Goal: Task Accomplishment & Management: Use online tool/utility

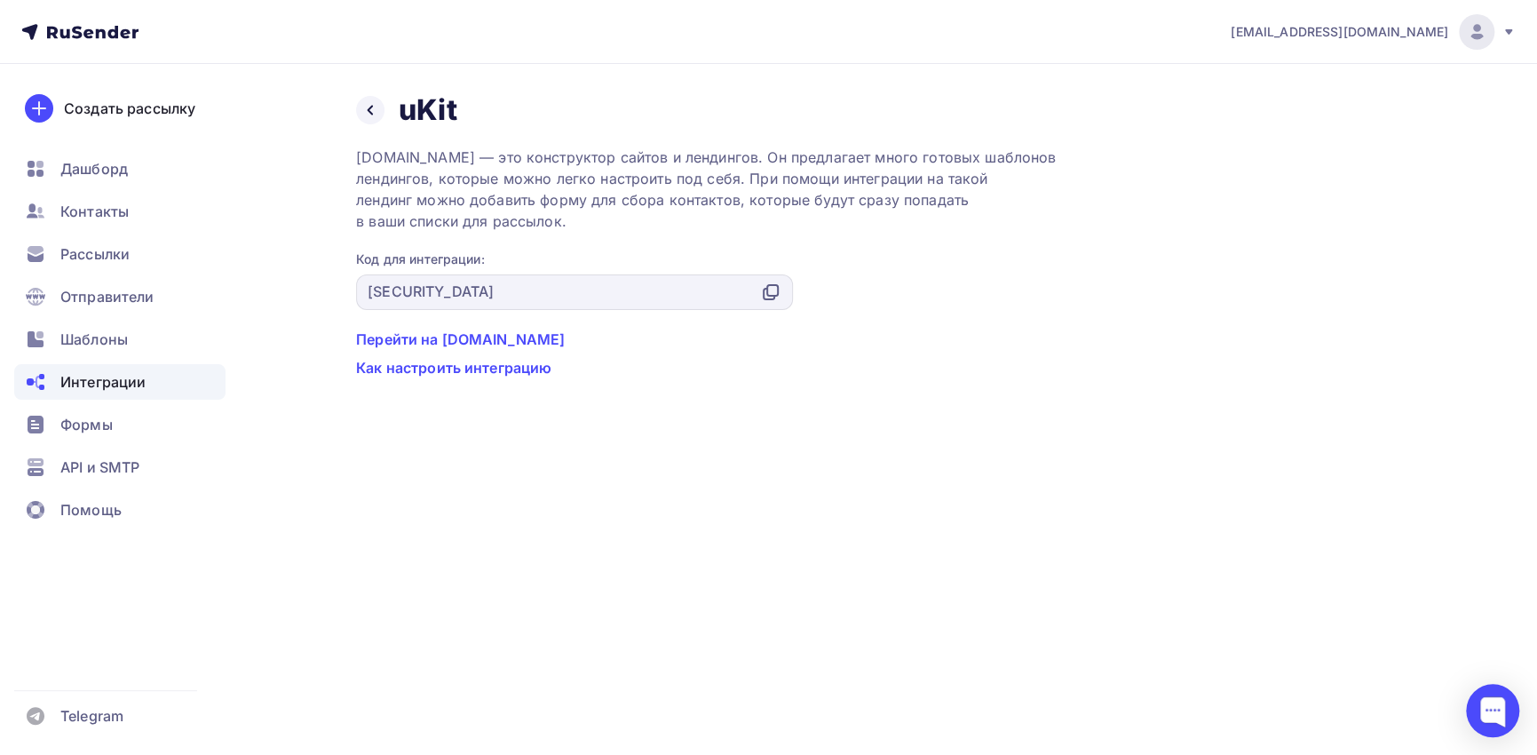
click at [82, 30] on icon at bounding box center [79, 31] width 117 height 21
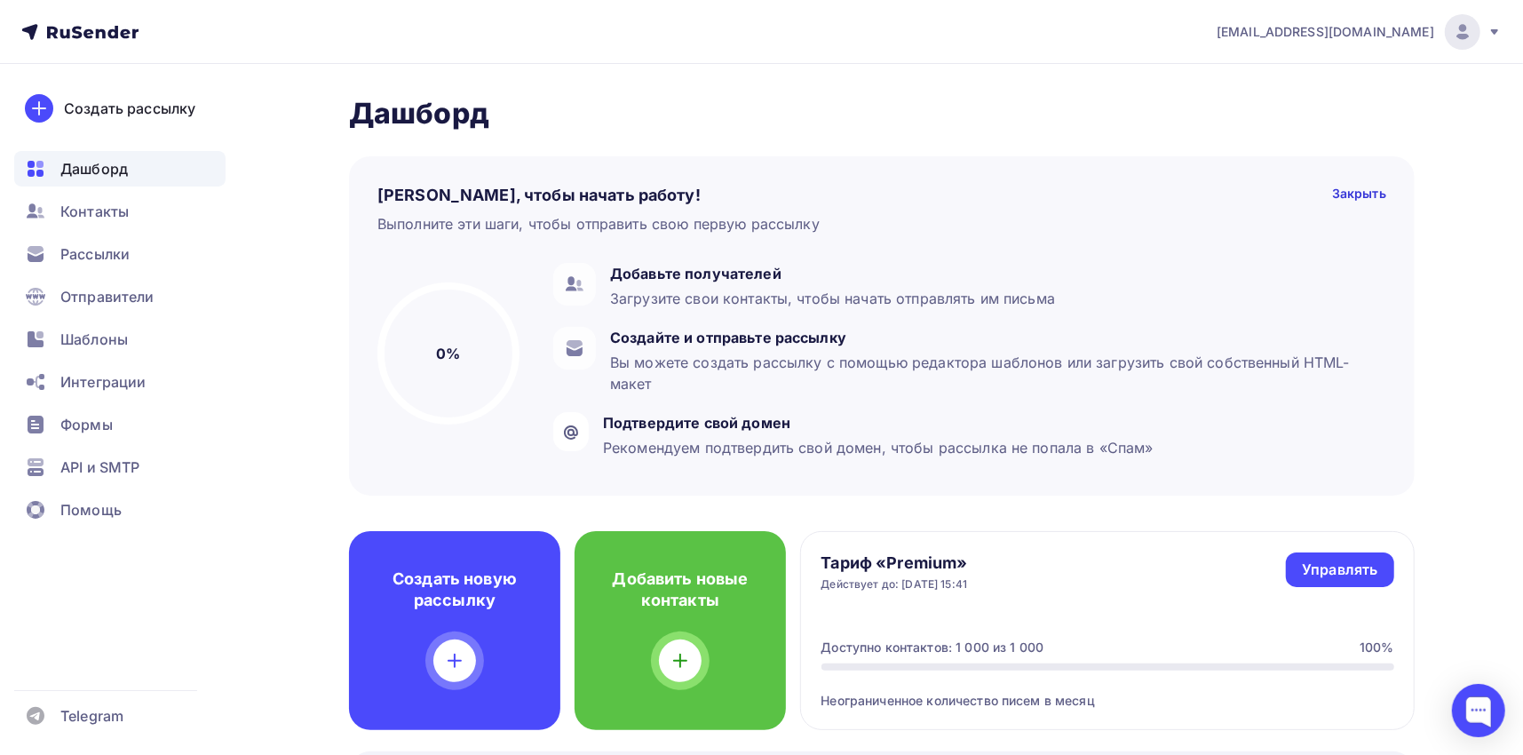
click at [1384, 20] on div "[EMAIL_ADDRESS][DOMAIN_NAME]" at bounding box center [1359, 32] width 285 height 36
drag, startPoint x: 1066, startPoint y: 96, endPoint x: 841, endPoint y: 120, distance: 225.9
click at [1066, 96] on h2 "Дашборд" at bounding box center [882, 114] width 1066 height 36
click at [98, 261] on span "Рассылки" at bounding box center [94, 253] width 69 height 21
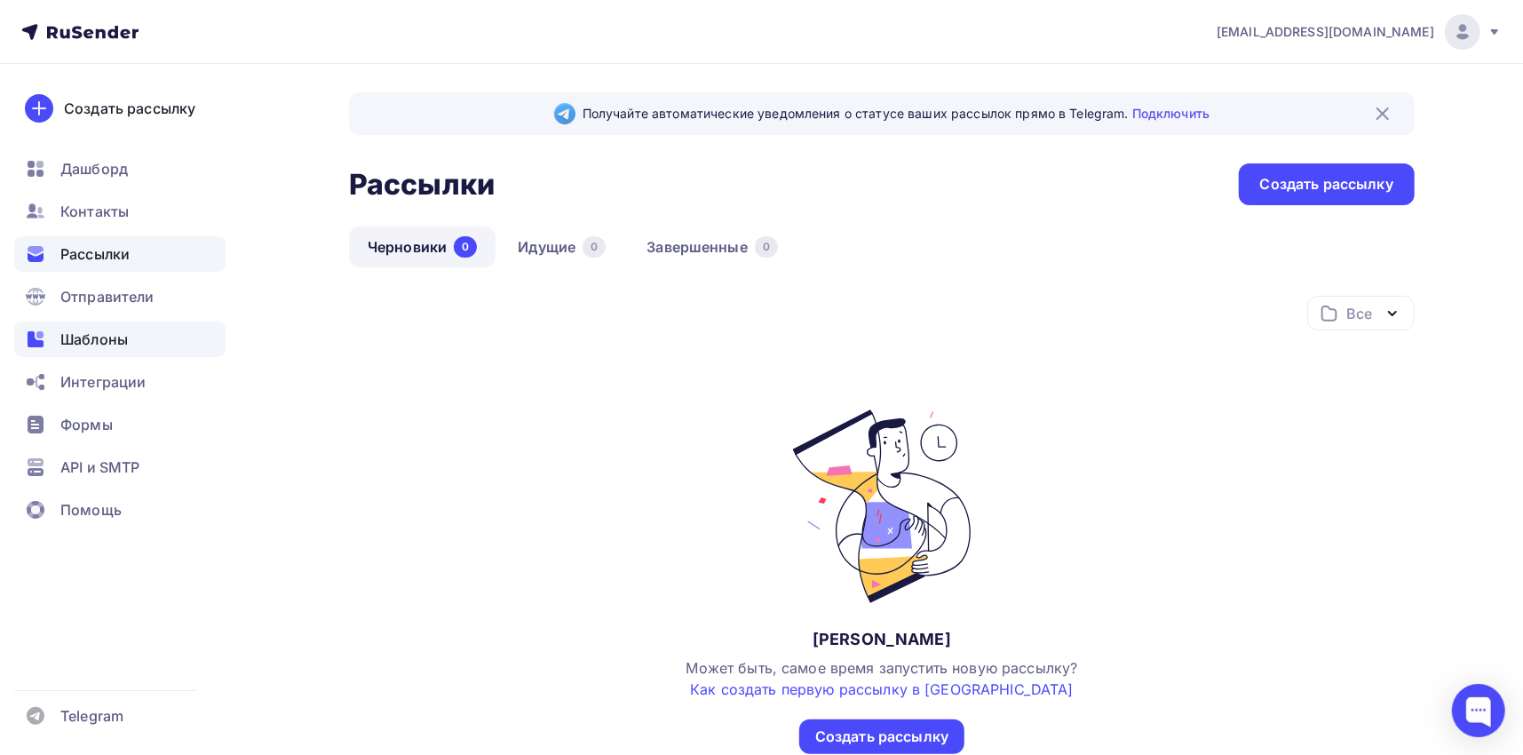
click at [83, 341] on span "Шаблоны" at bounding box center [93, 339] width 67 height 21
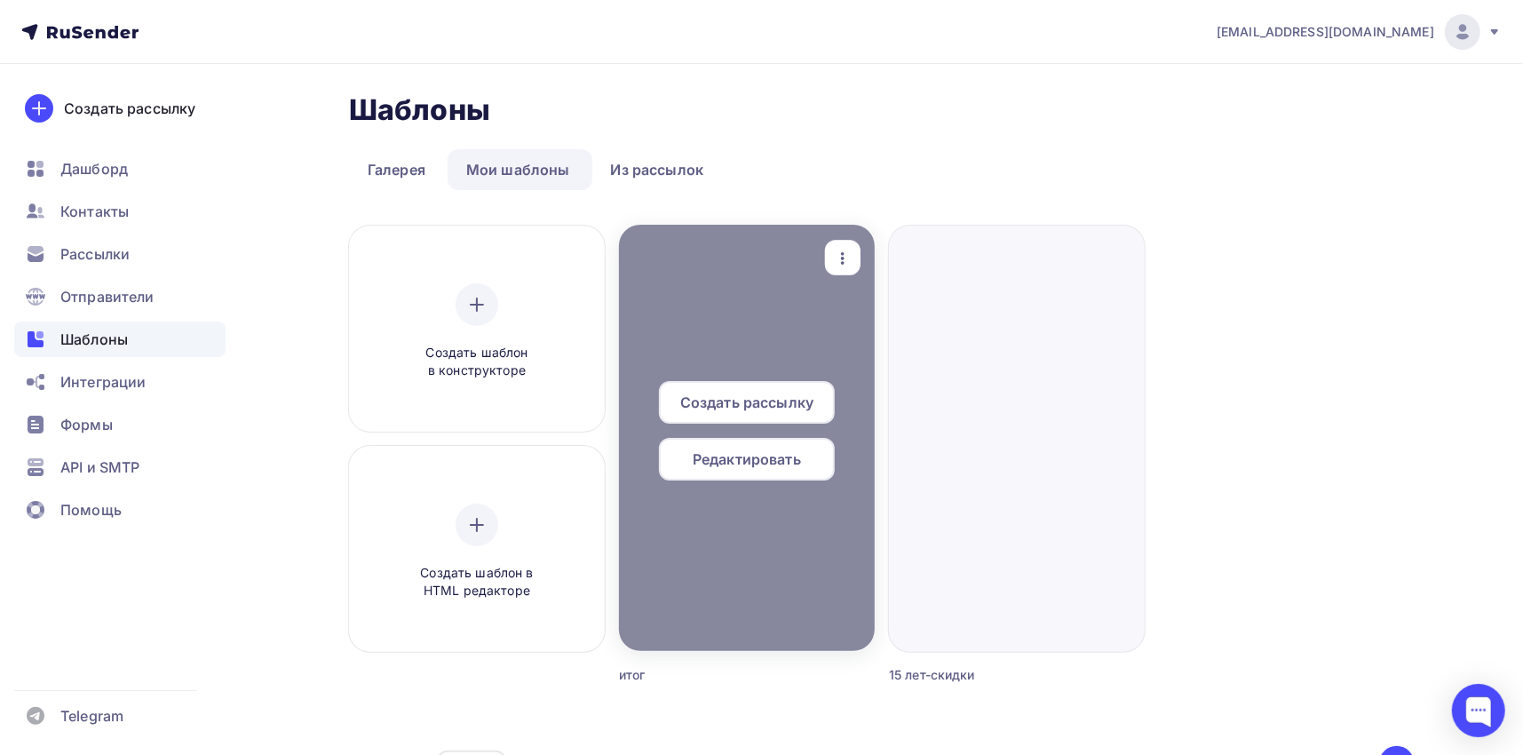
click at [706, 577] on div at bounding box center [747, 438] width 256 height 426
click at [807, 456] on div "Редактировать" at bounding box center [747, 459] width 176 height 43
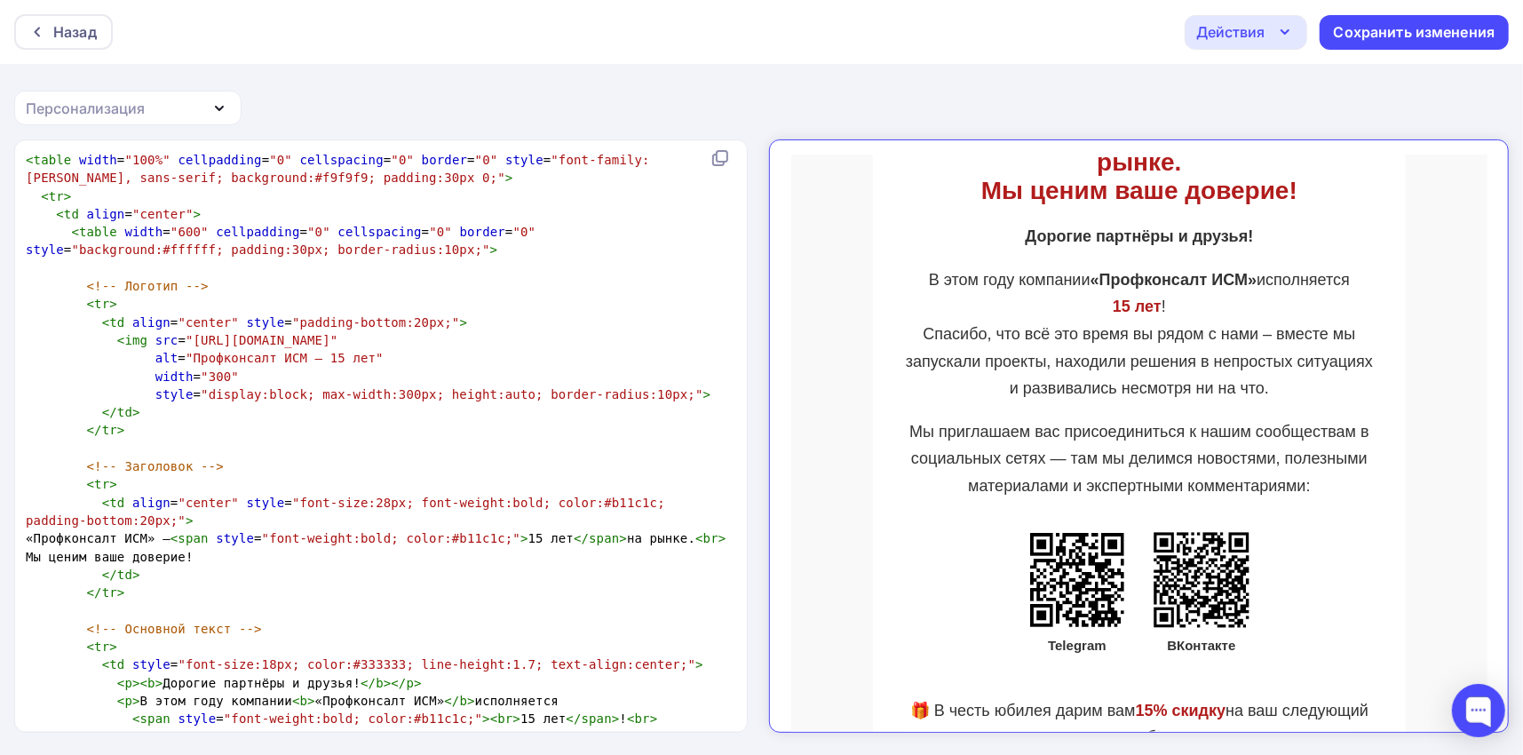
scroll to position [6, 0]
drag, startPoint x: 534, startPoint y: 337, endPoint x: 206, endPoint y: 344, distance: 327.8
click at [186, 336] on span ""[URL][DOMAIN_NAME]"" at bounding box center [262, 340] width 152 height 14
type textarea "ttps://[DOMAIN_NAME][URL]"
click at [565, 345] on pre "< img src = "[URL][DOMAIN_NAME]"" at bounding box center [377, 340] width 710 height 18
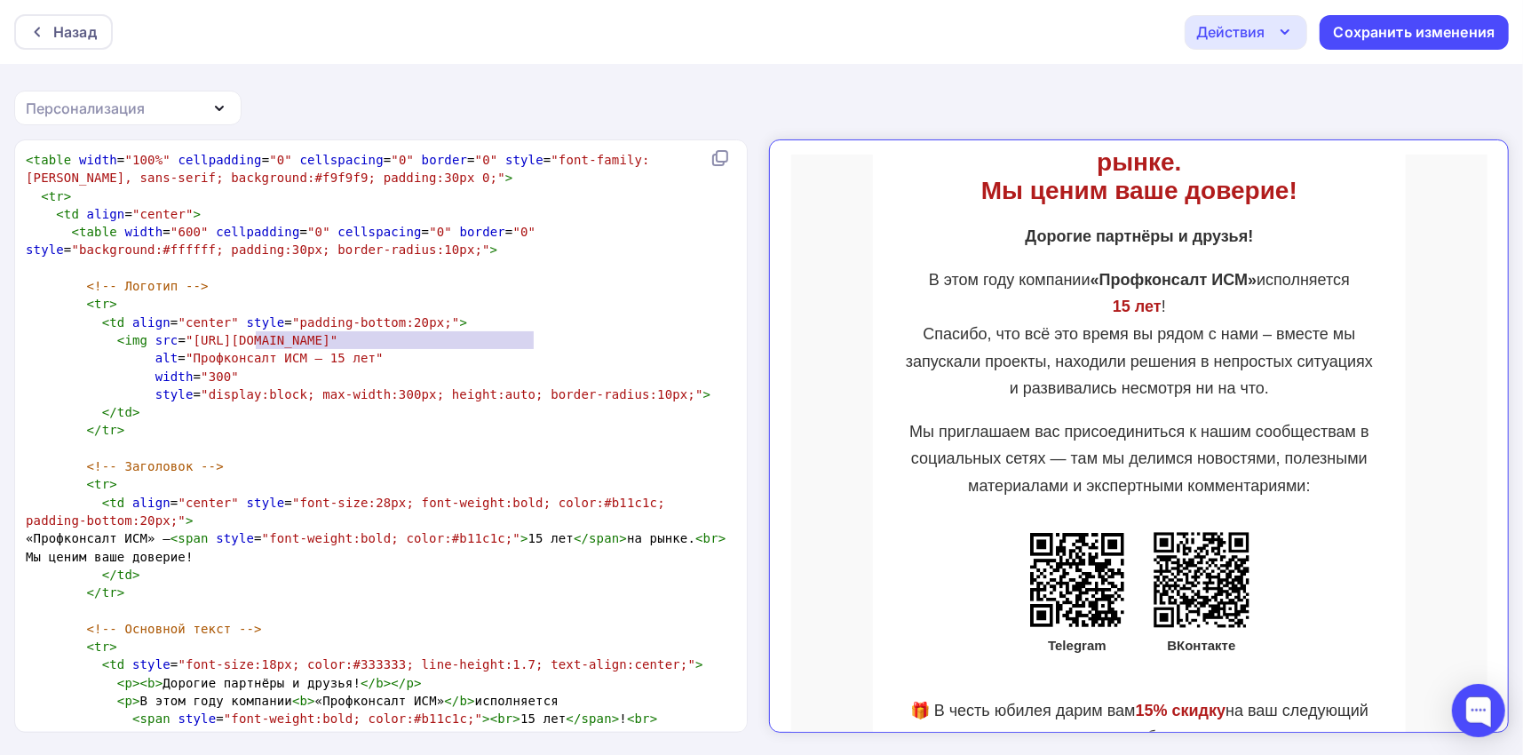
type textarea "[URL][DOMAIN_NAME]"
drag, startPoint x: 531, startPoint y: 337, endPoint x: 179, endPoint y: 344, distance: 351.7
click at [186, 344] on span ""[URL][DOMAIN_NAME]"" at bounding box center [262, 340] width 152 height 14
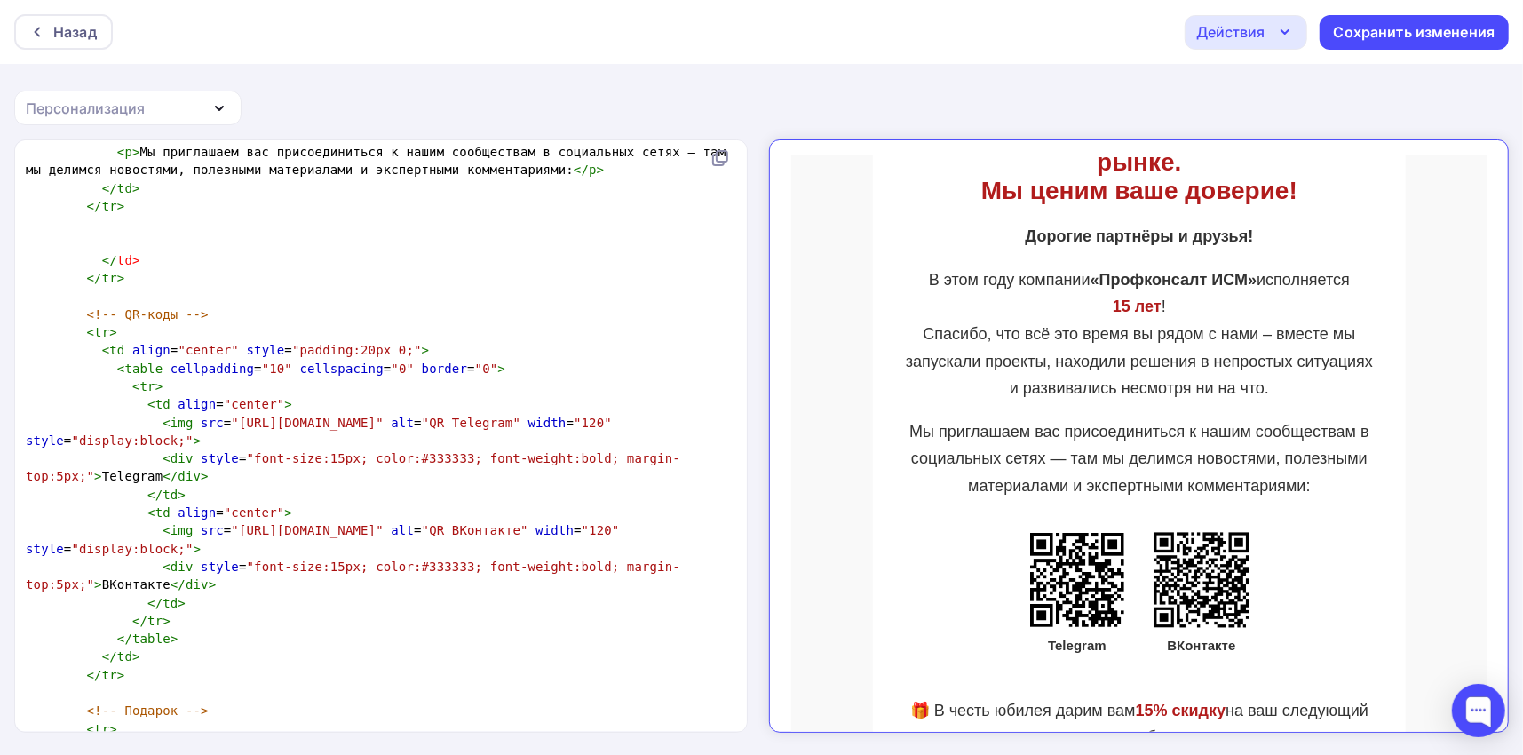
scroll to position [622, 0]
type textarea "[URL][DOMAIN_NAME]" alt="QR ВКонтакте"
drag, startPoint x: 218, startPoint y: 544, endPoint x: 669, endPoint y: 547, distance: 450.2
click at [627, 547] on span "< img src = "[URL][DOMAIN_NAME]" alt = "QR ВКонтакте" width = "120" style = "di…" at bounding box center [326, 538] width 601 height 32
type textarea "[URL][DOMAIN_NAME]" alt="QR Telegram"
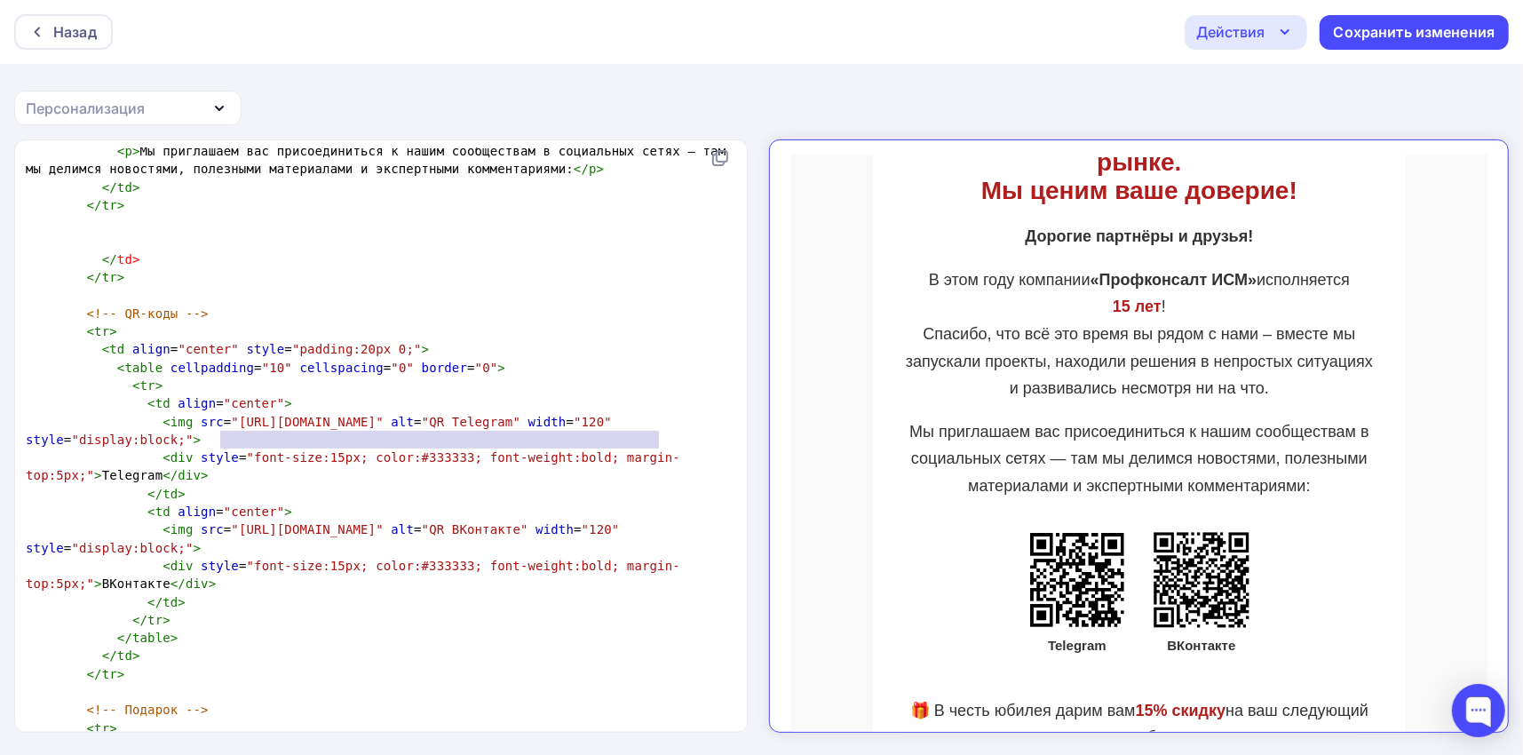
drag, startPoint x: 218, startPoint y: 436, endPoint x: 661, endPoint y: 444, distance: 442.3
click at [620, 444] on span "< img src = "[URL][DOMAIN_NAME]" alt = "QR Telegram" width = "120" style = "dis…" at bounding box center [323, 431] width 594 height 32
click at [72, 28] on div "Назад" at bounding box center [75, 31] width 44 height 21
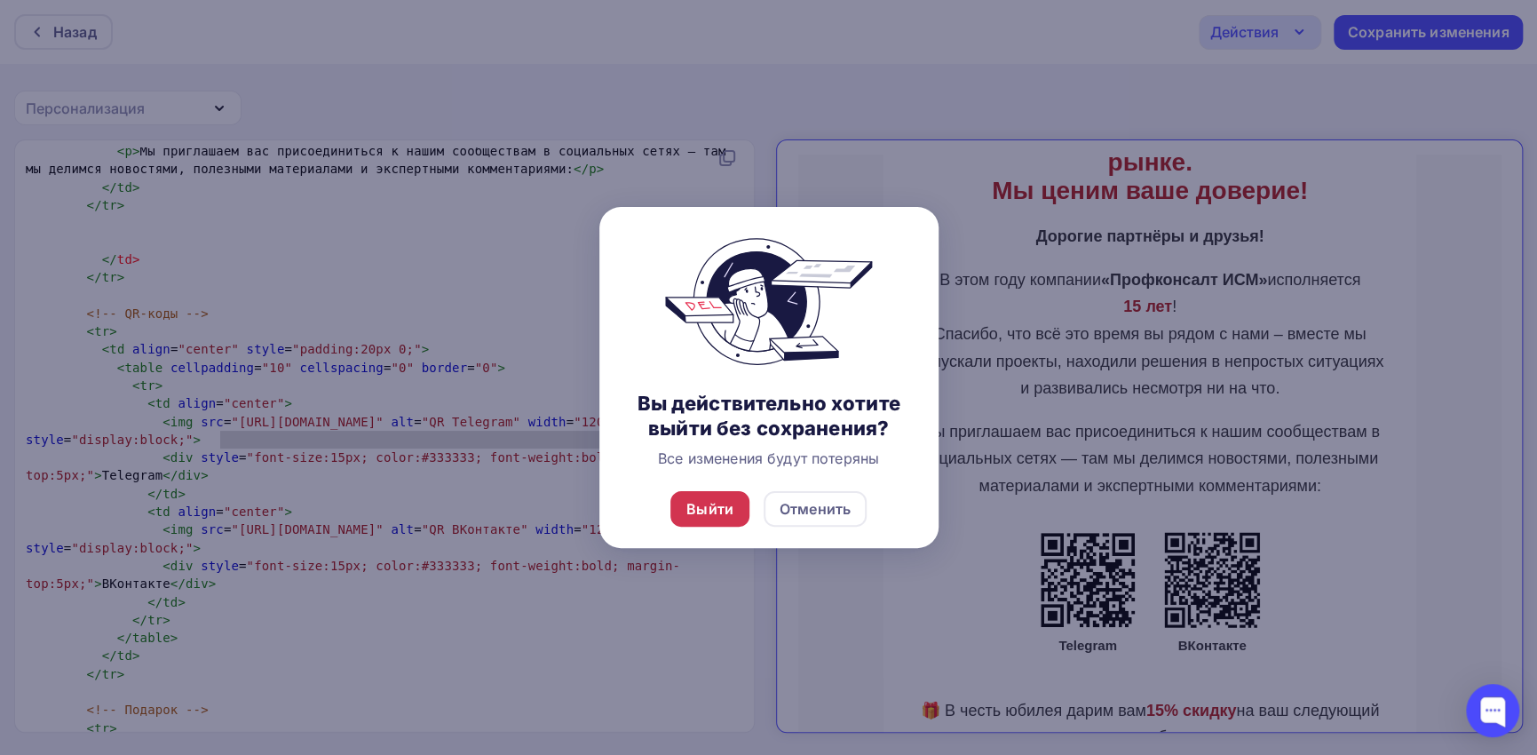
click at [706, 507] on div "Выйти" at bounding box center [709, 508] width 47 height 21
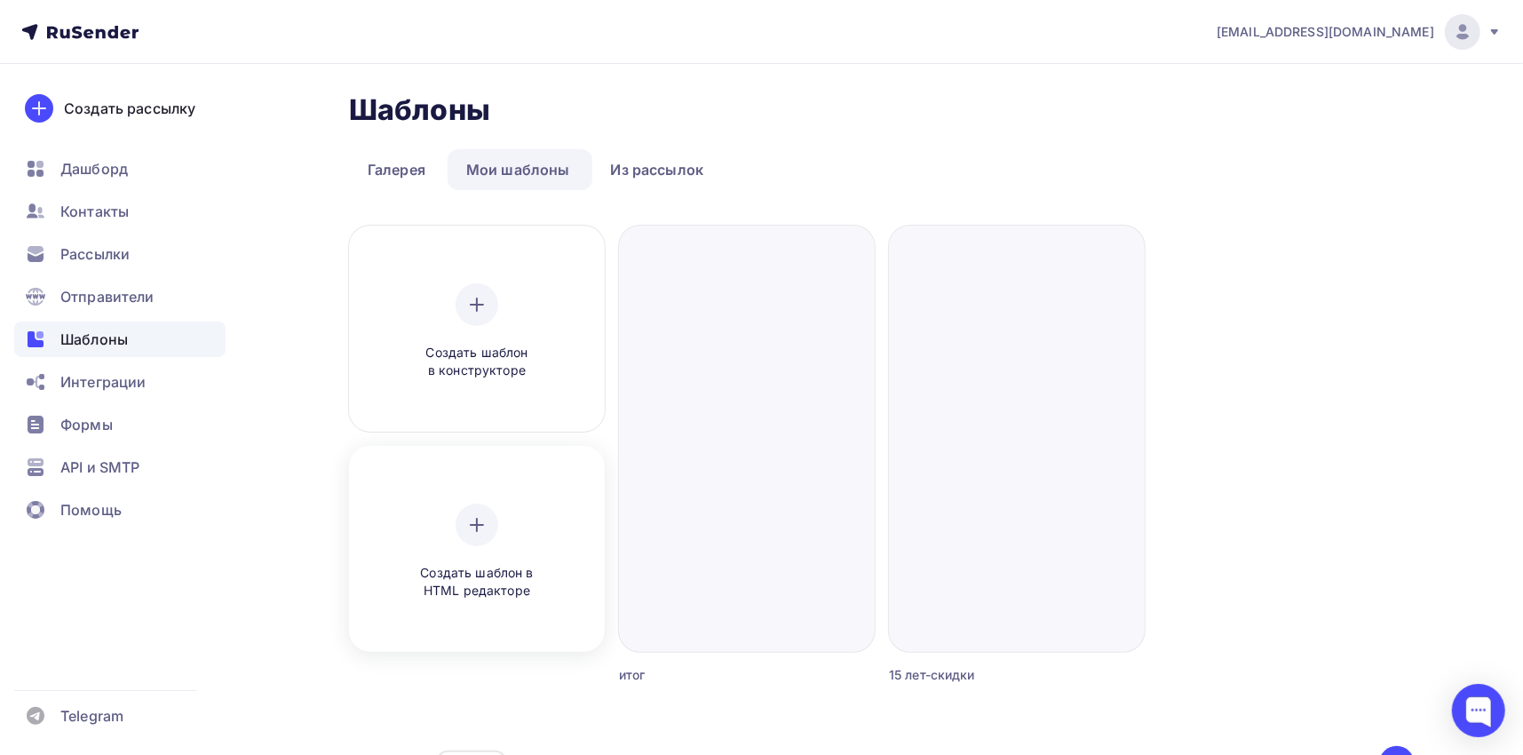
click at [533, 550] on div "Создать шаблон в HTML редакторе" at bounding box center [477, 552] width 169 height 97
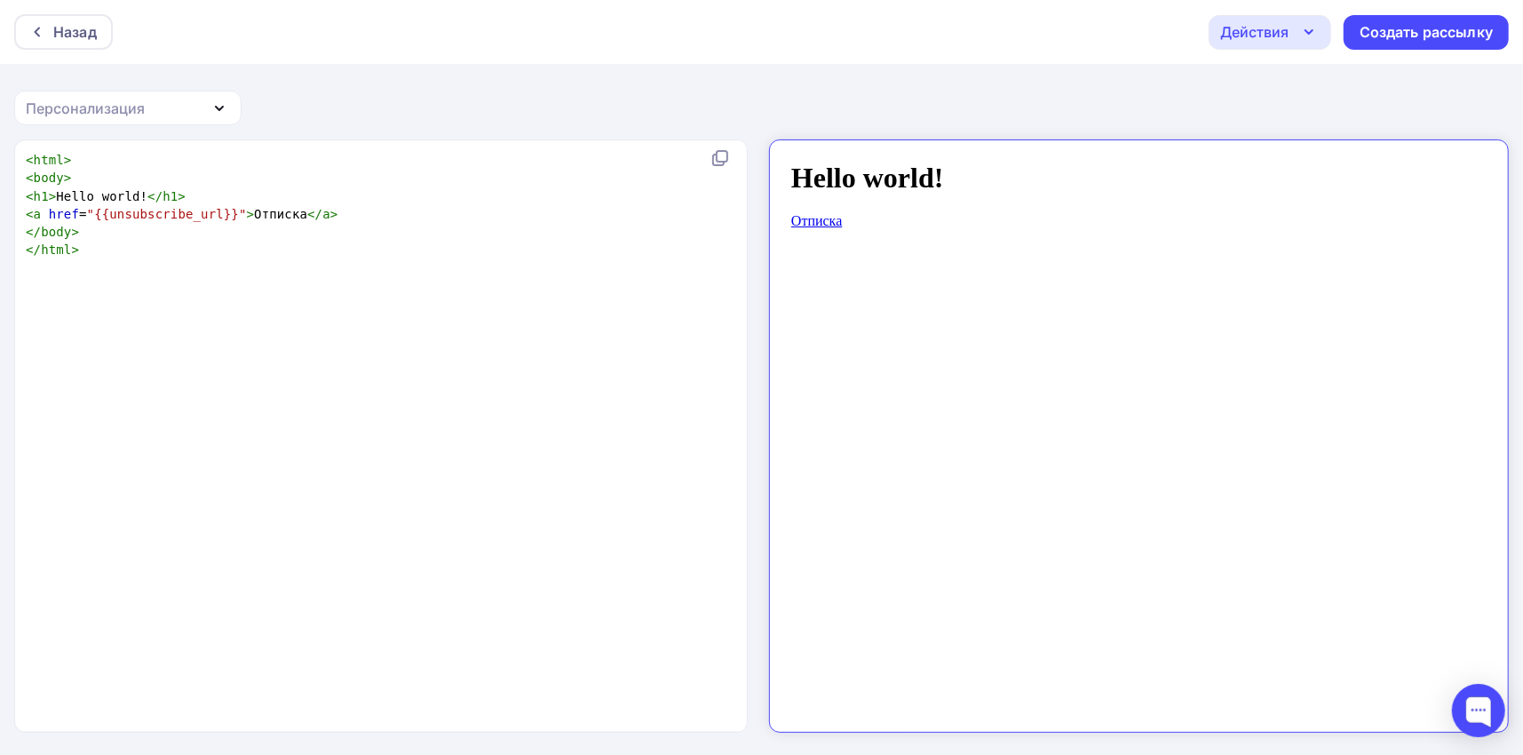
scroll to position [6, 0]
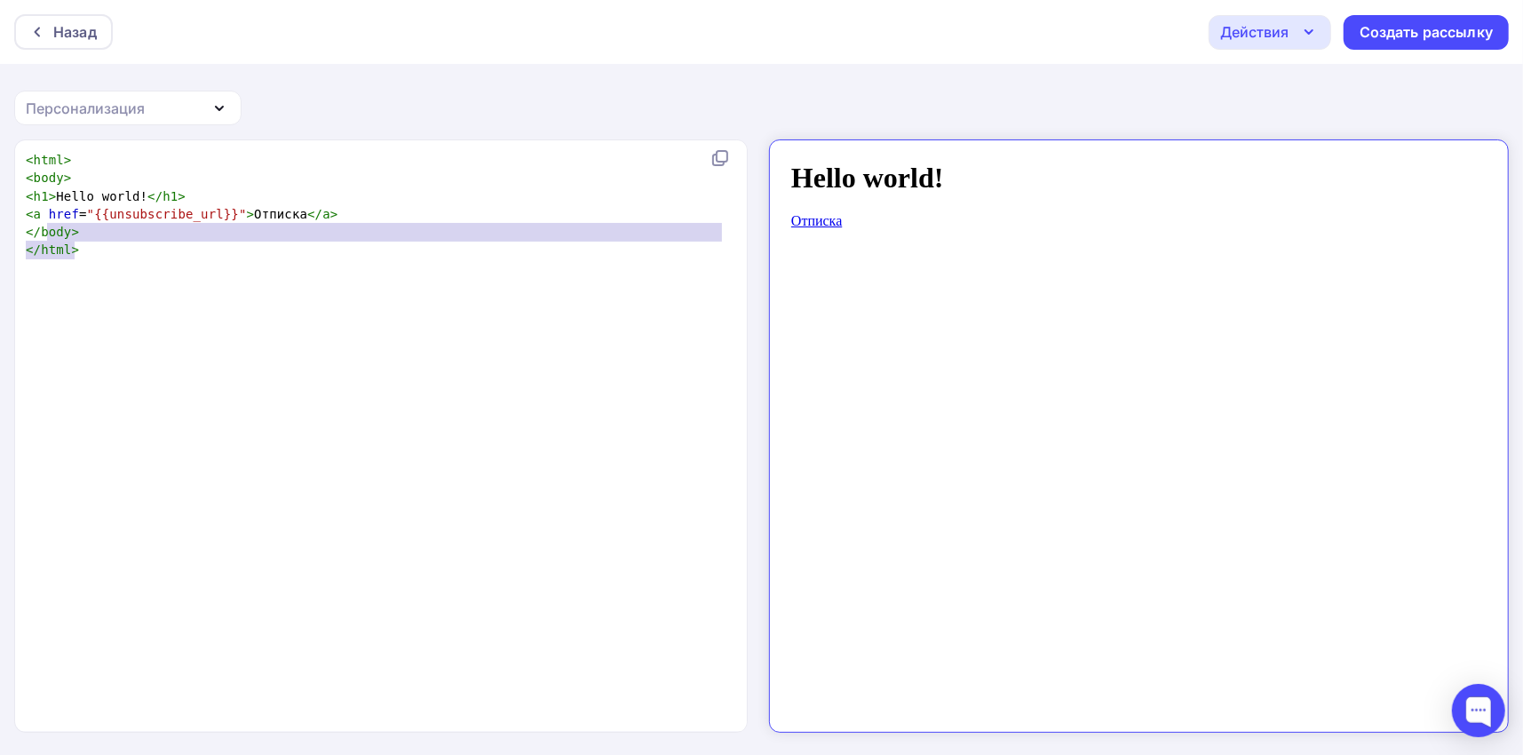
type textarea "<html> <body> <h1>Hello world!</h1> <a href="{{unsubscribe_url}}">Отписка</a> <…"
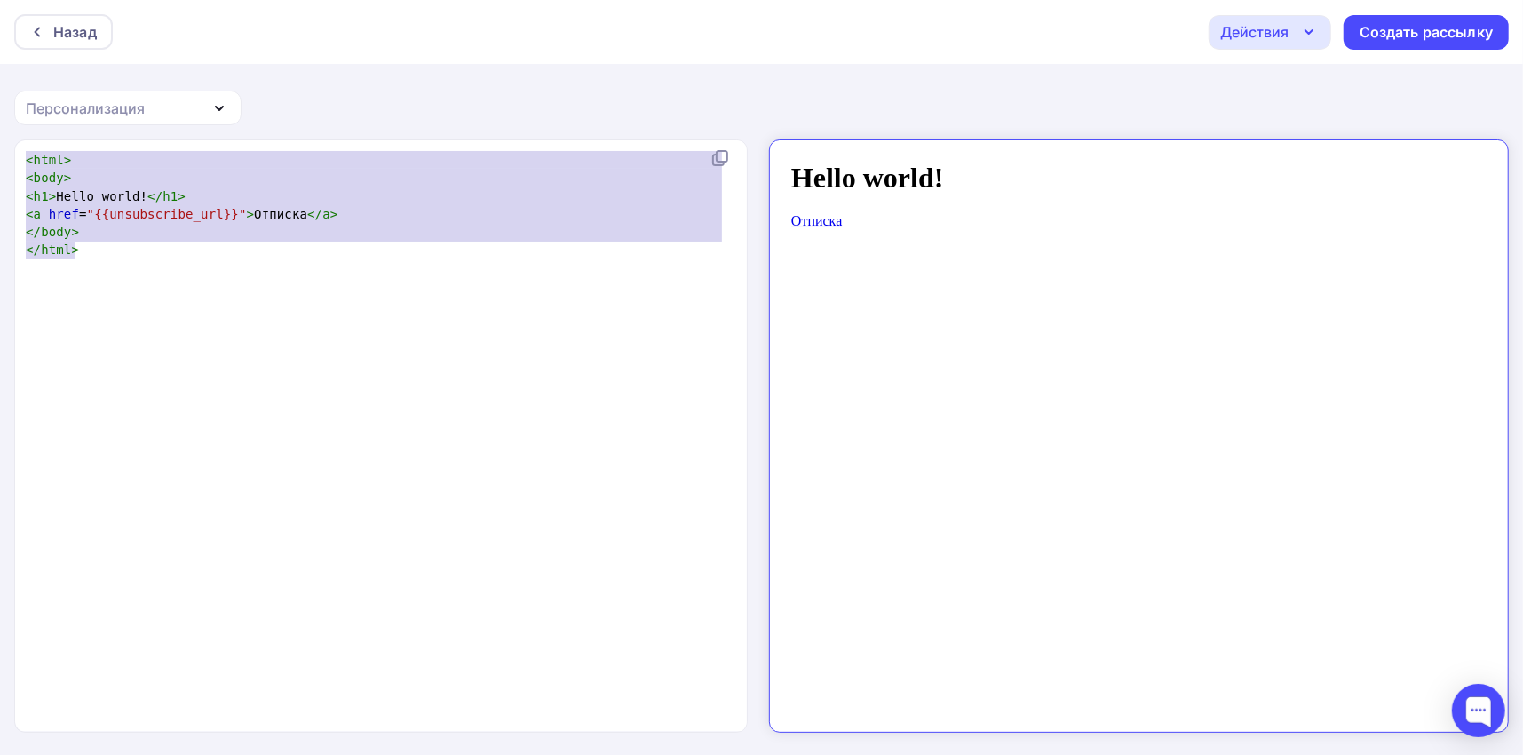
drag, startPoint x: 92, startPoint y: 257, endPoint x: 11, endPoint y: 155, distance: 130.1
click at [11, 155] on div "<html> <body> <h1>Hello world!</h1> <a href="{{unsubscribe_url}}">Отписка</a> <…" at bounding box center [761, 448] width 1523 height 618
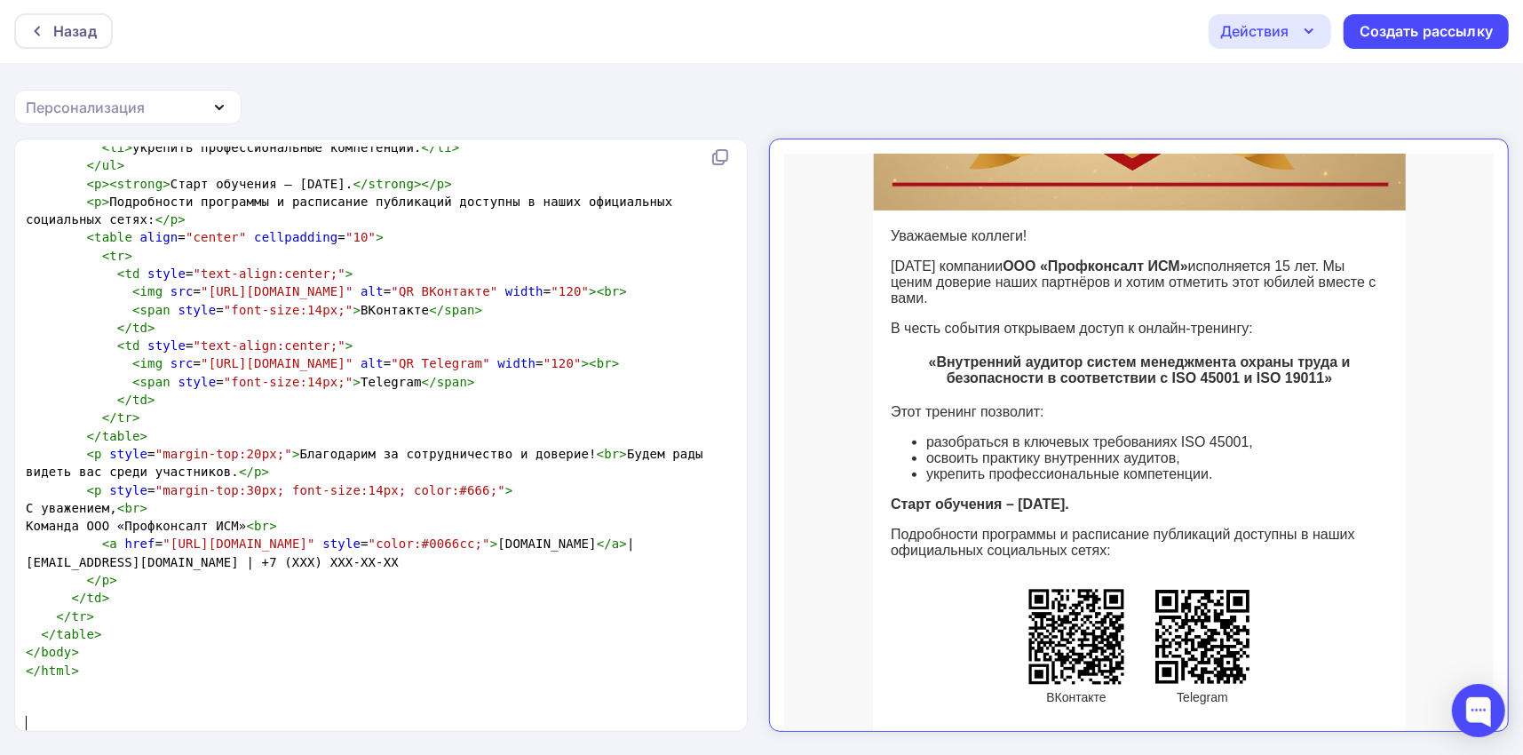
scroll to position [417, 0]
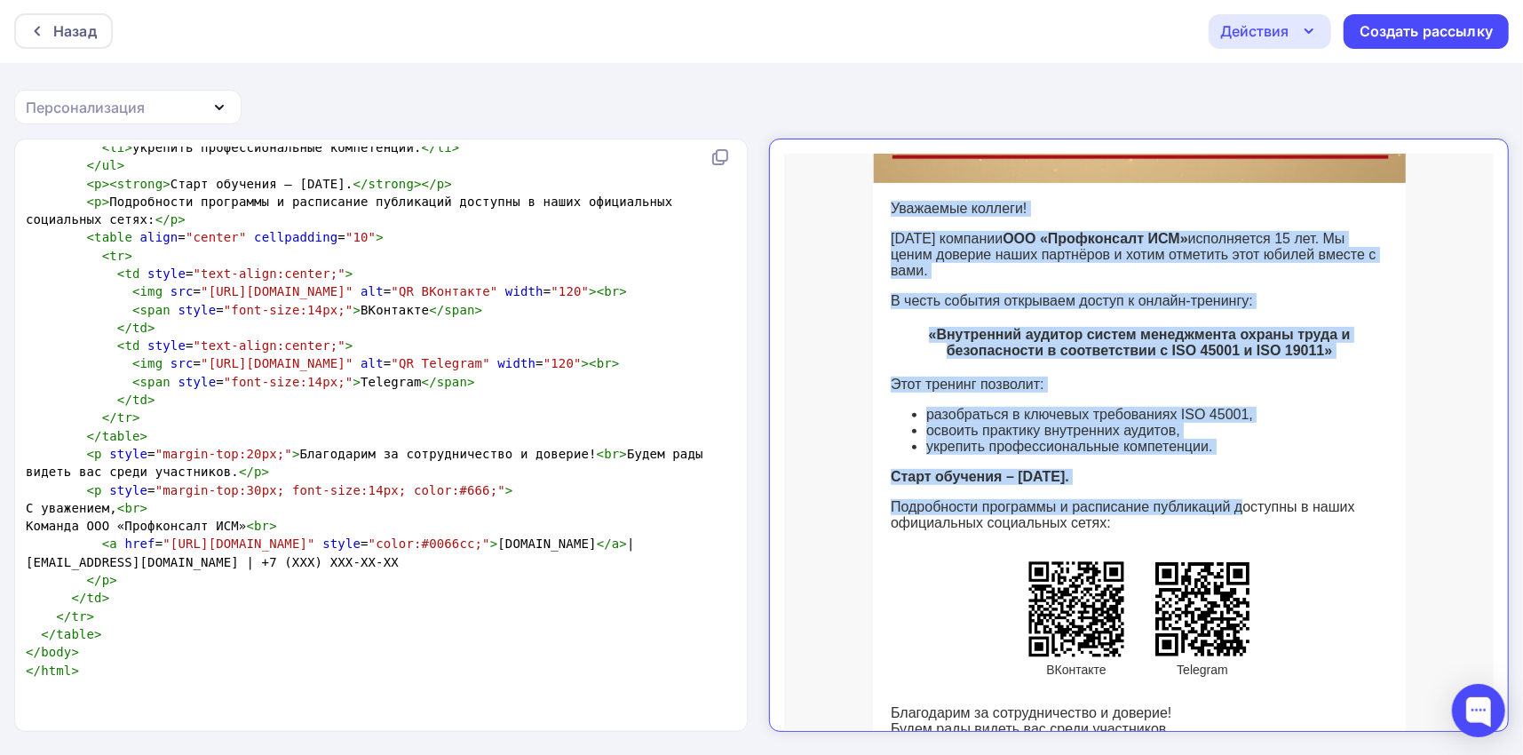
drag, startPoint x: 871, startPoint y: 213, endPoint x: 1228, endPoint y: 596, distance: 523.4
click at [1226, 599] on td "Уважаемые коллеги! [DATE] компании ООО «Профконсалт ИСМ» исполняется 15 лет. Мы…" at bounding box center [1123, 487] width 533 height 641
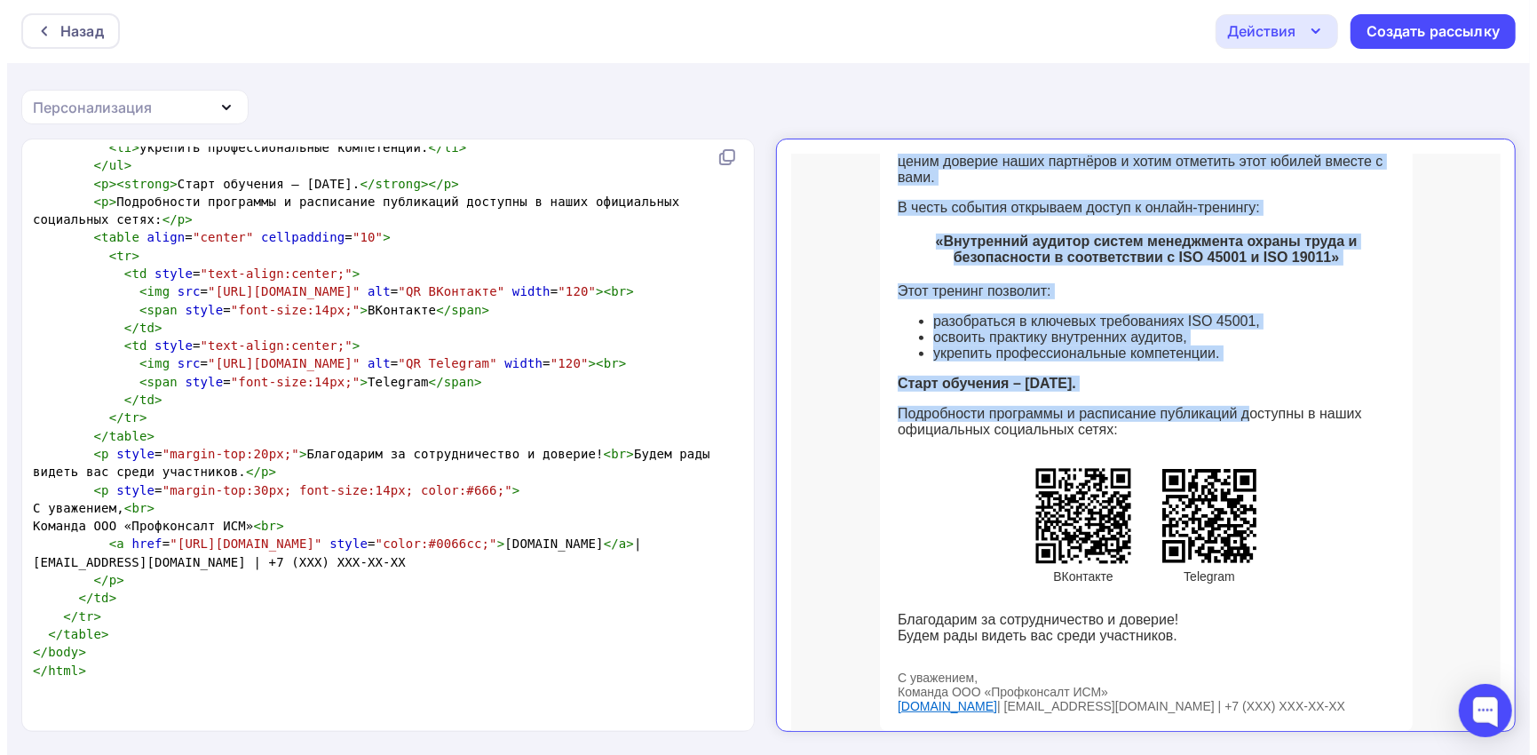
scroll to position [684, 0]
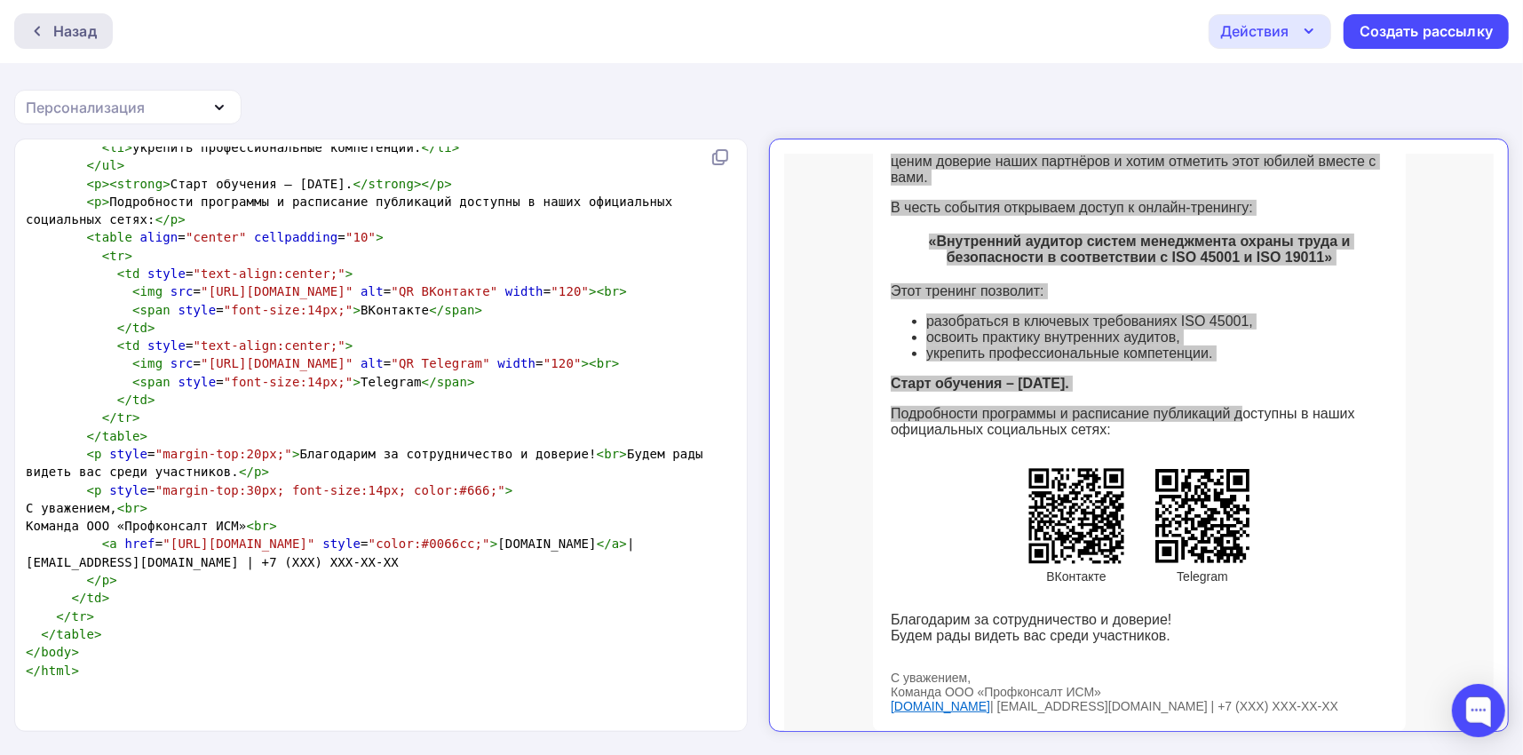
click at [65, 28] on div "Назад" at bounding box center [75, 30] width 44 height 21
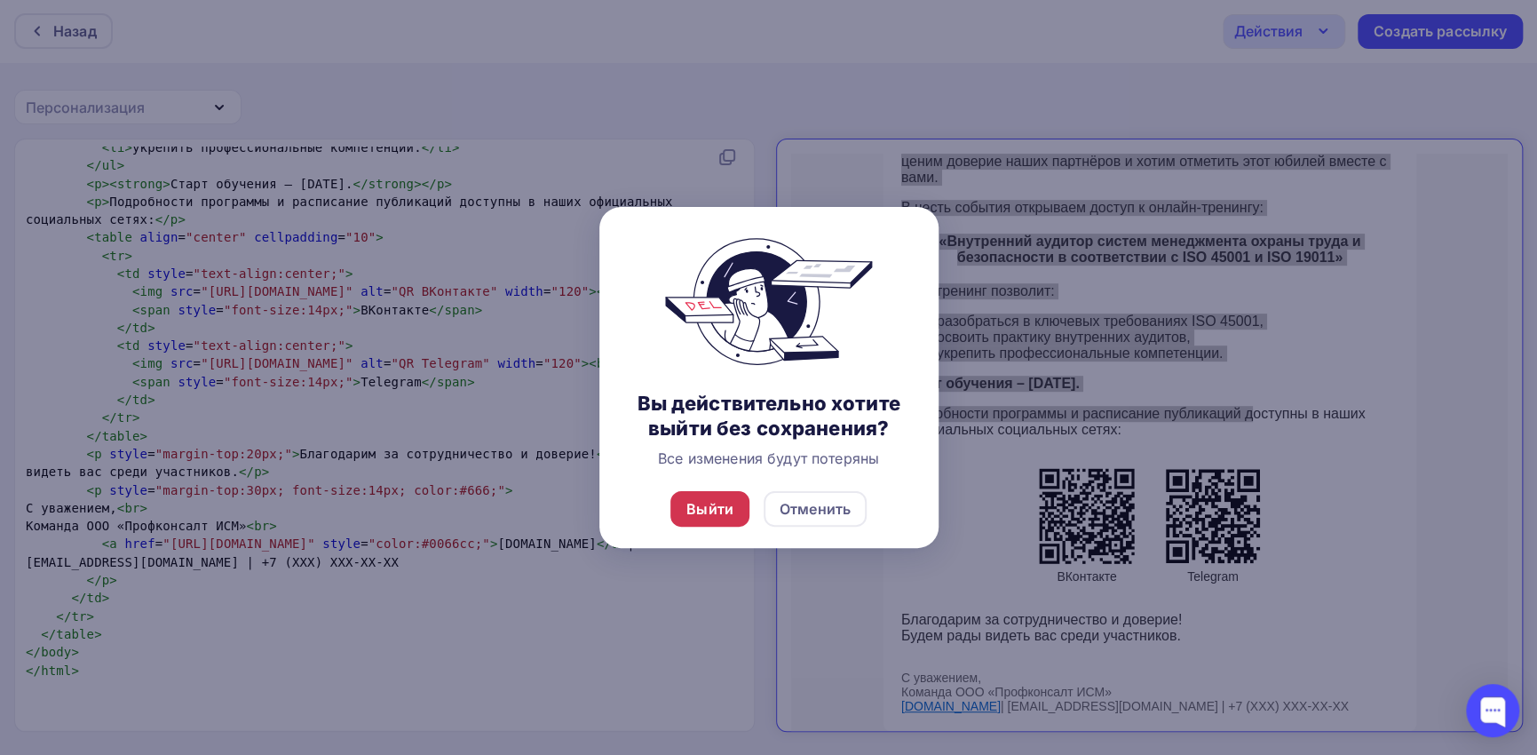
click at [698, 508] on div "Выйти" at bounding box center [709, 508] width 47 height 21
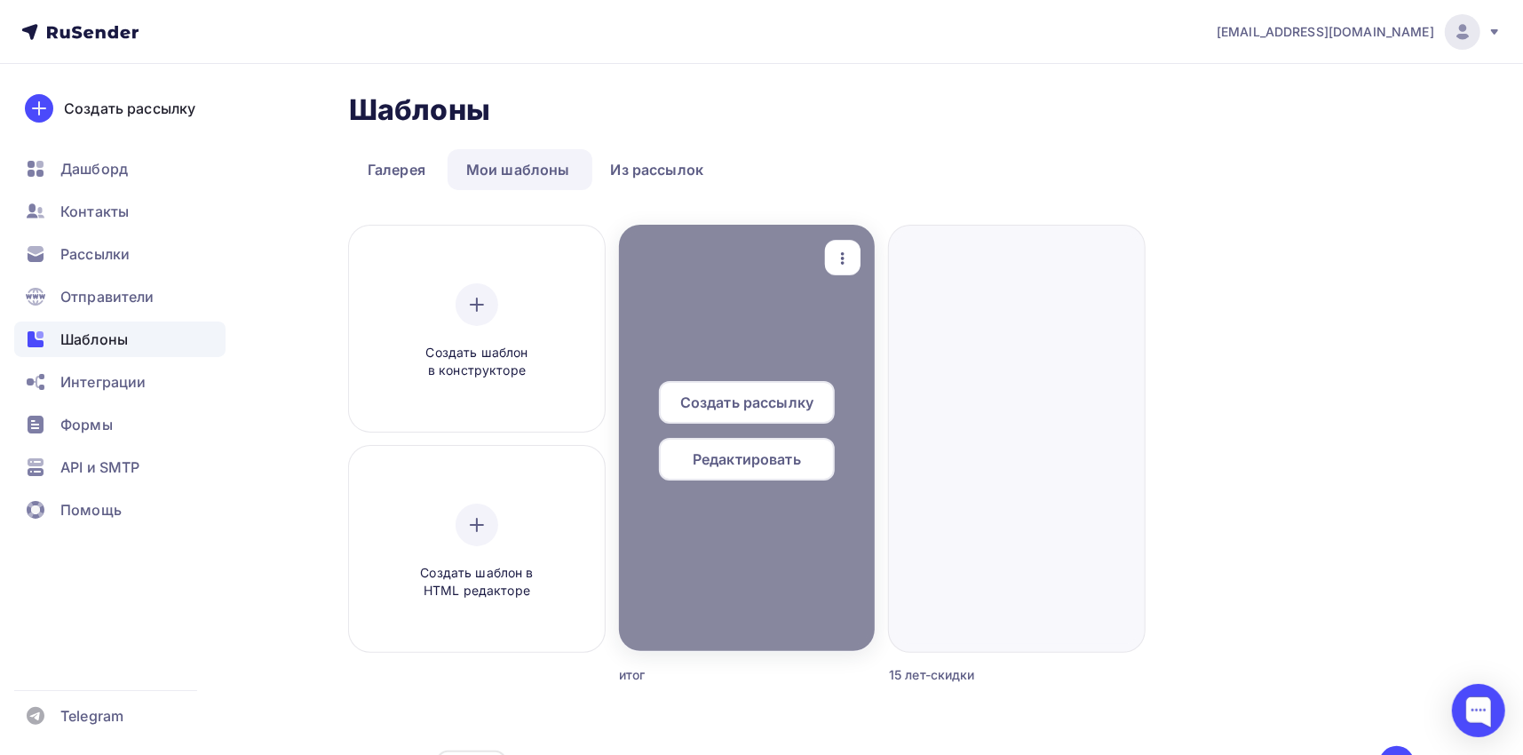
click at [781, 464] on span "Редактировать" at bounding box center [747, 458] width 108 height 21
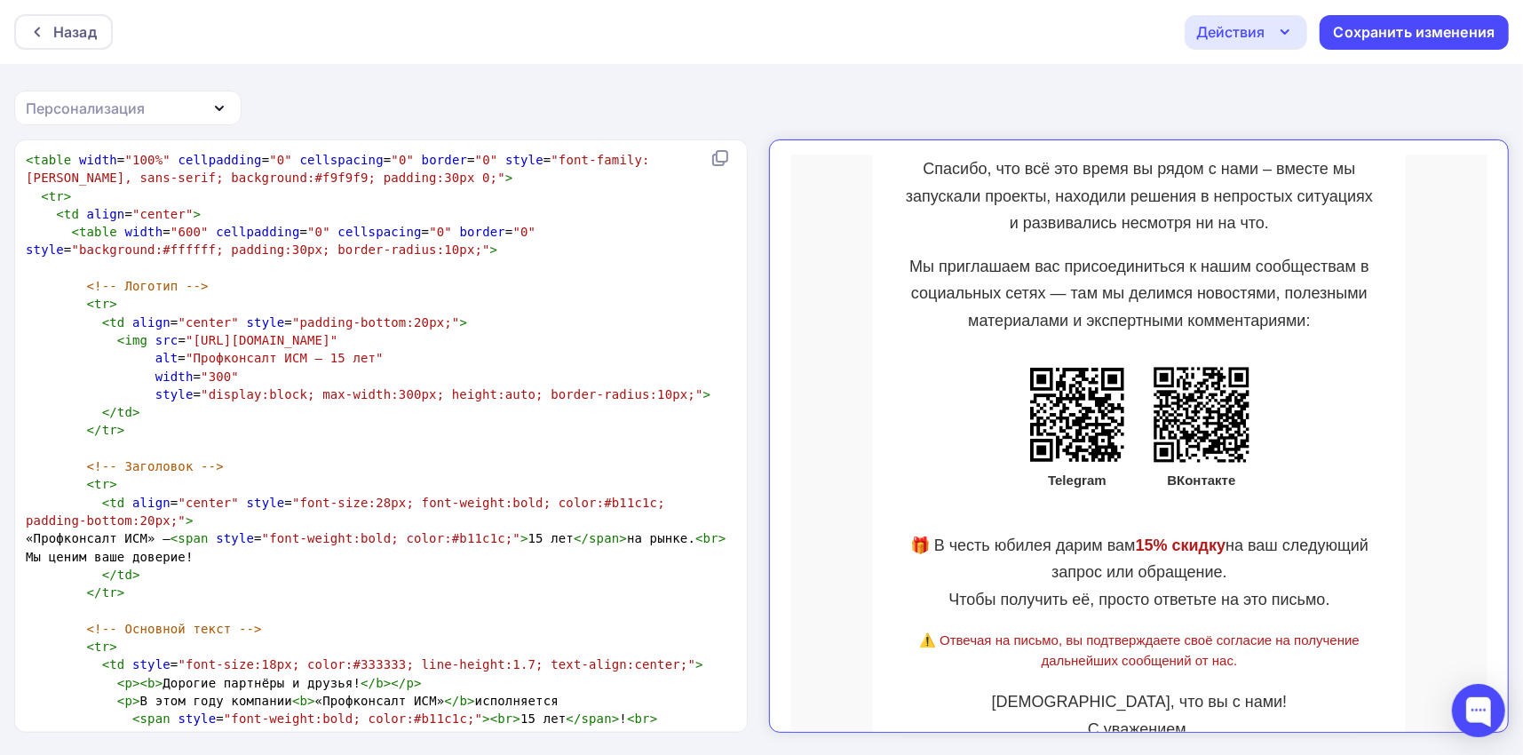
scroll to position [533, 0]
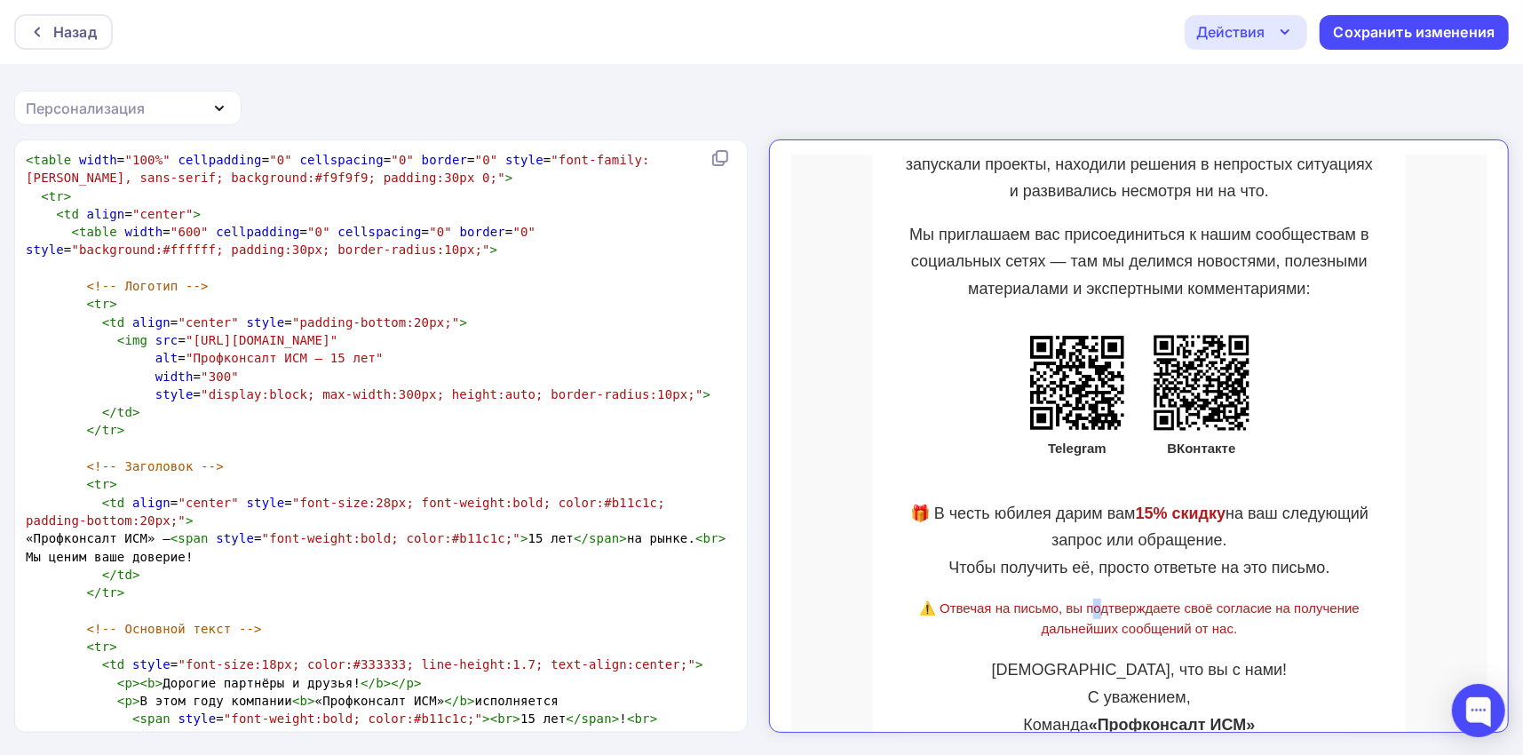
click at [993, 595] on td "⚠️ Отвечая на письмо, вы подтверждаете своё согласие на получение дальнейших со…" at bounding box center [1124, 594] width 480 height 58
drag, startPoint x: 924, startPoint y: 588, endPoint x: 1242, endPoint y: 623, distance: 319.9
click at [1242, 623] on td "⚠️ Отвечая на письмо, вы подтверждаете своё согласие на получение дальнейших со…" at bounding box center [1124, 594] width 480 height 58
copy td "Отвечая на письмо, вы подтверждаете своё согласие на получение дальнейших сообщ…"
